Goal: Obtain resource: Obtain resource

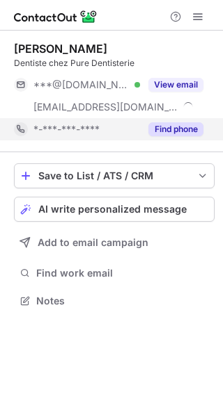
scroll to position [291, 223]
click at [161, 131] on button "Find phone" at bounding box center [175, 129] width 55 height 14
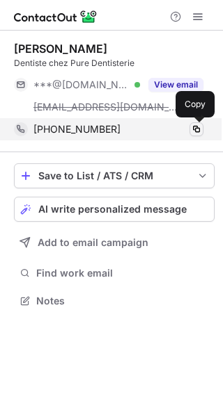
click at [197, 127] on span at bounding box center [196, 129] width 11 height 11
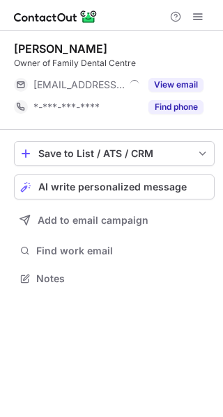
scroll to position [269, 223]
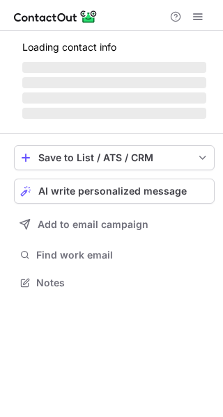
scroll to position [269, 223]
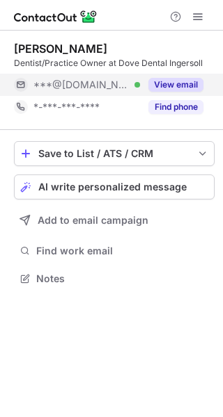
click at [173, 84] on button "View email" at bounding box center [175, 85] width 55 height 14
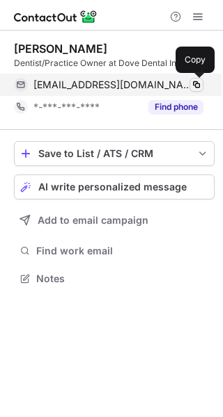
click at [196, 81] on span at bounding box center [196, 84] width 11 height 11
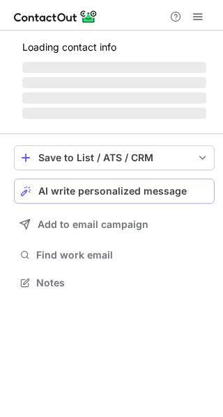
scroll to position [269, 223]
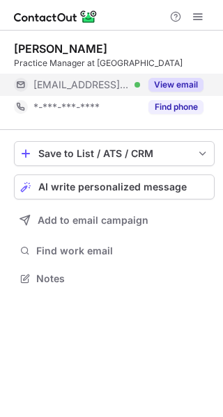
click at [176, 85] on button "View email" at bounding box center [175, 85] width 55 height 14
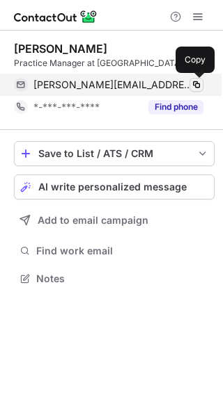
click at [197, 79] on span at bounding box center [196, 84] width 11 height 11
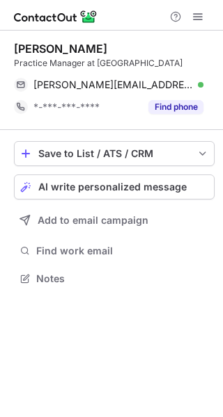
scroll to position [269, 223]
